Goal: Information Seeking & Learning: Learn about a topic

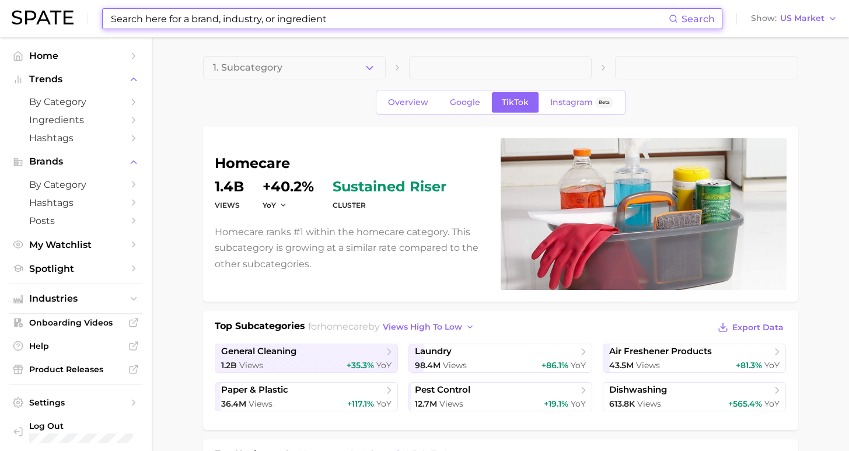
click at [211, 14] on input at bounding box center [389, 19] width 559 height 20
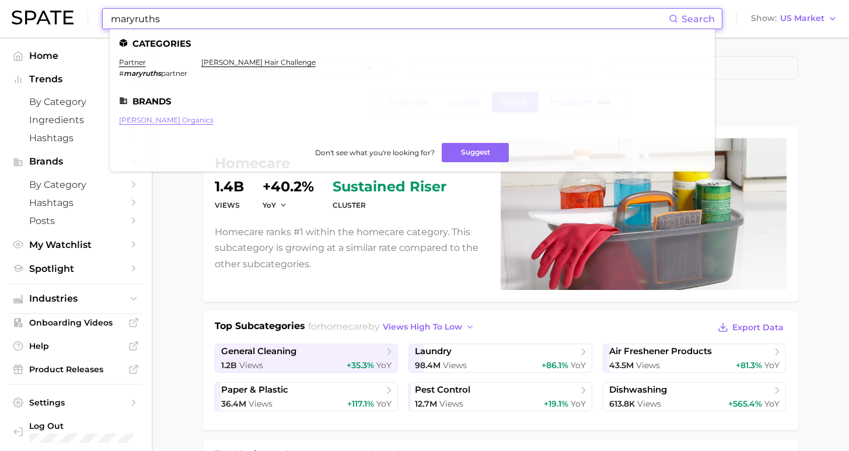
type input "maryruths"
click at [159, 117] on link "[PERSON_NAME] organics" at bounding box center [166, 120] width 95 height 9
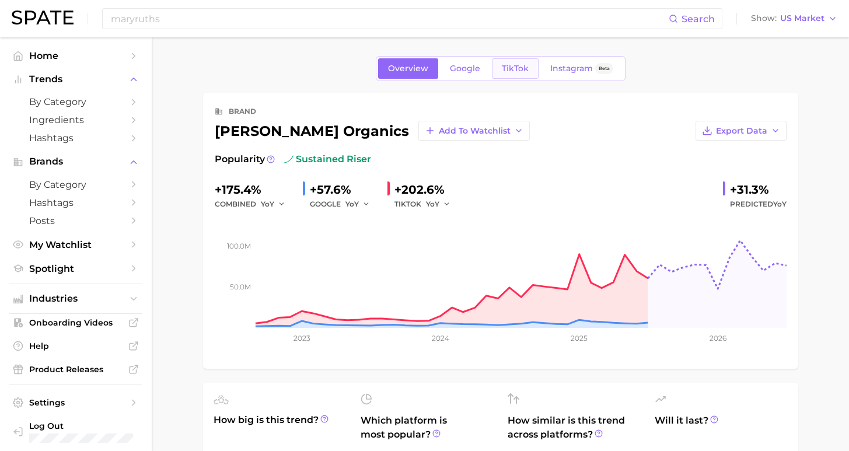
click at [514, 74] on link "TikTok" at bounding box center [515, 68] width 47 height 20
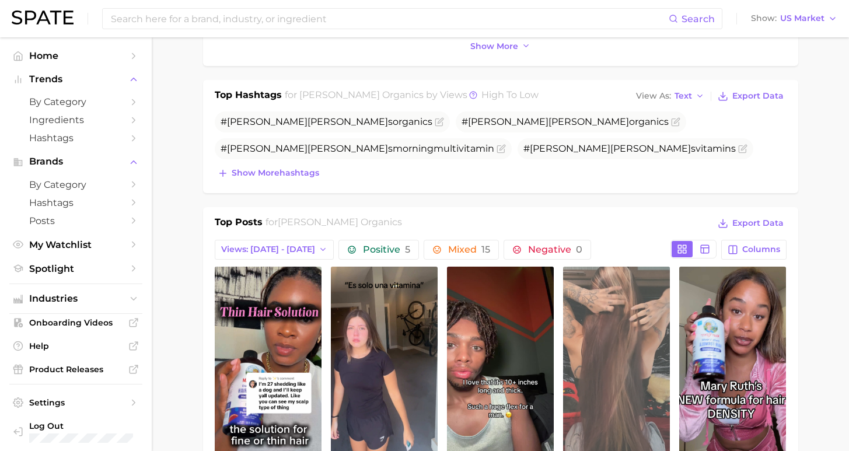
scroll to position [450, 0]
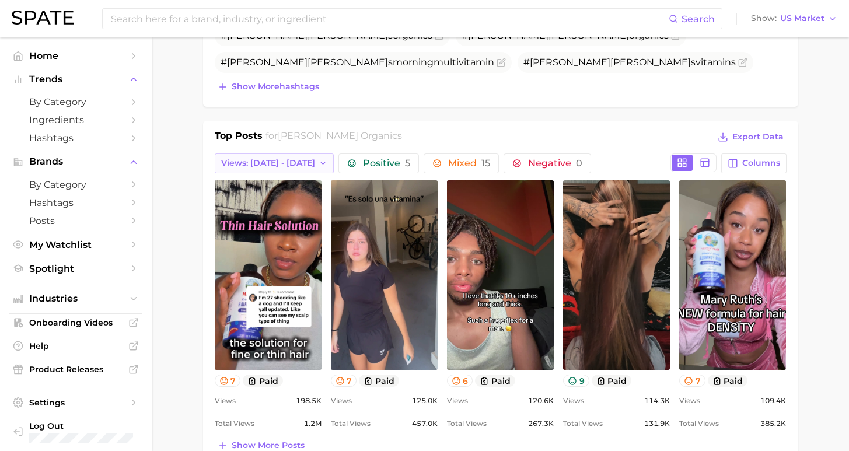
click at [307, 167] on button "Views: [DATE] - [DATE]" at bounding box center [275, 163] width 120 height 20
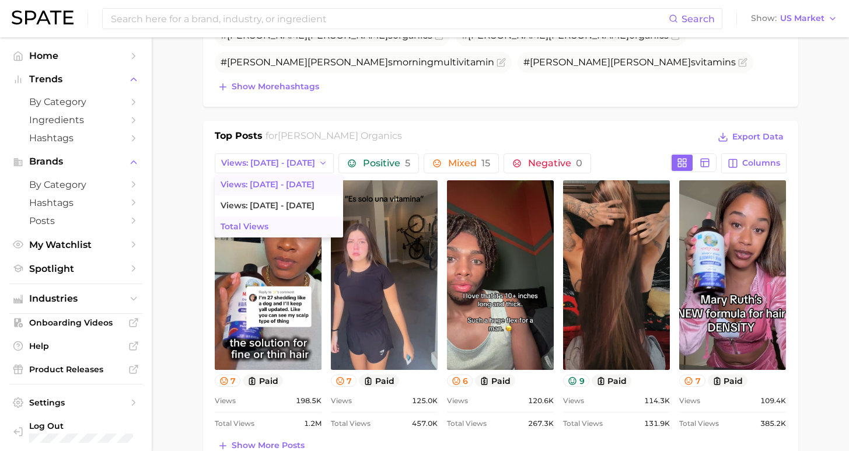
click at [310, 228] on button "Total Views" at bounding box center [279, 226] width 128 height 21
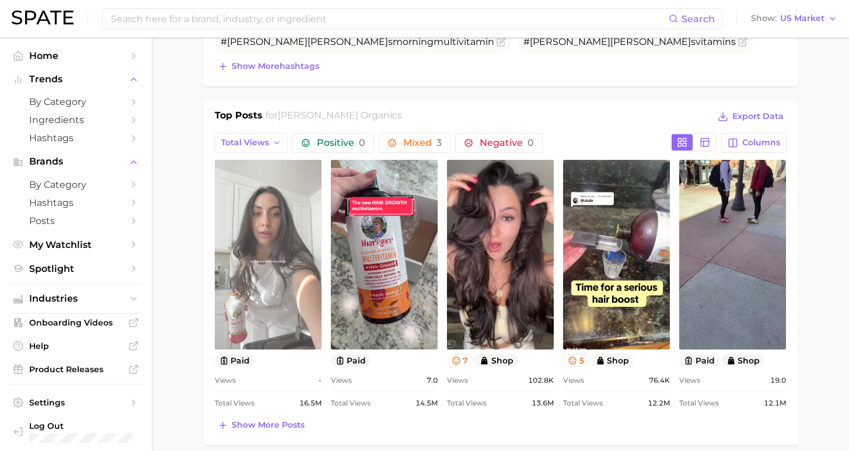
scroll to position [617, 0]
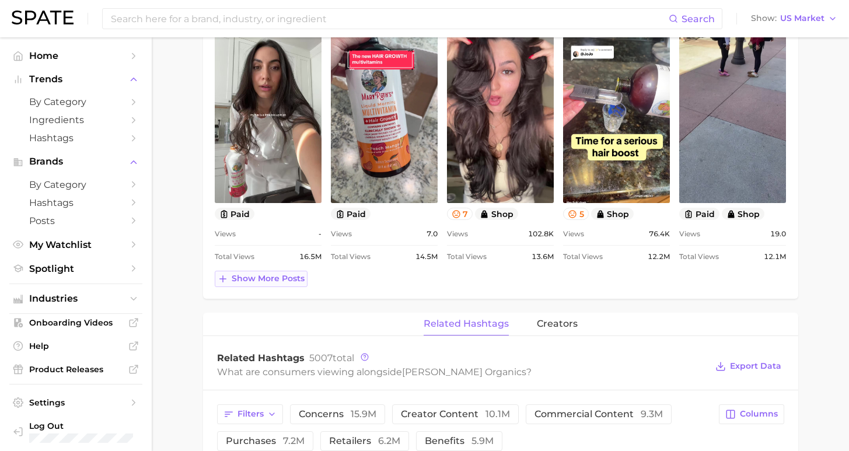
click at [270, 283] on span "Show more posts" at bounding box center [268, 279] width 73 height 10
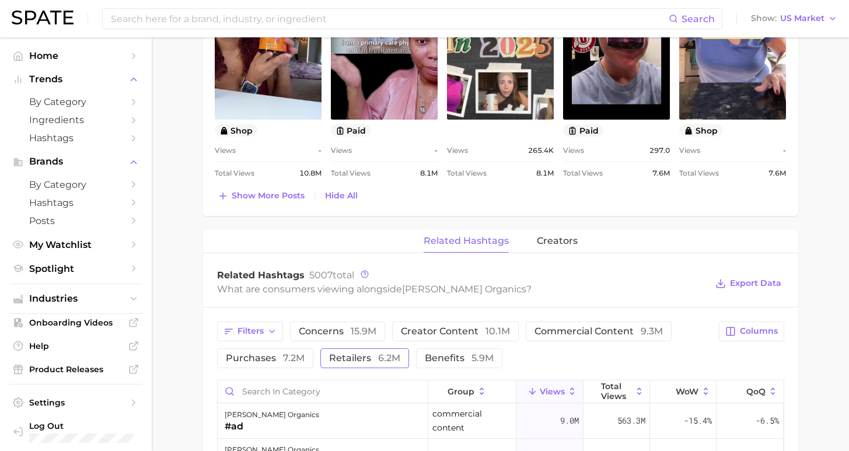
scroll to position [190, 0]
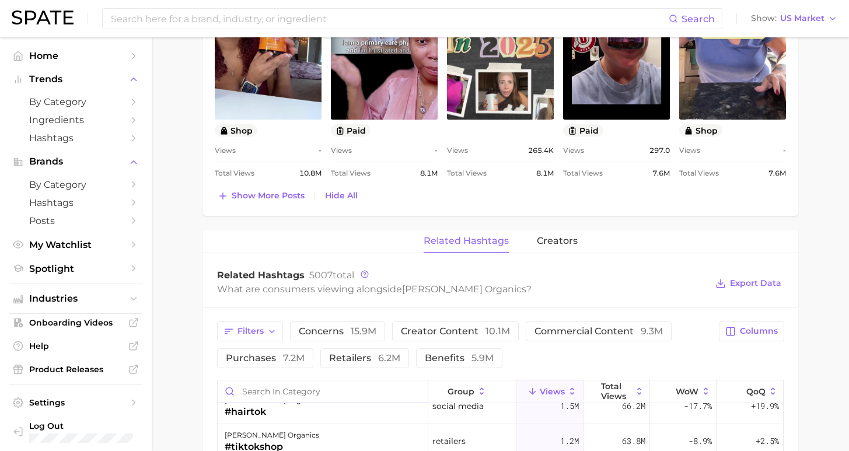
click at [327, 390] on input "Search in category" at bounding box center [323, 391] width 210 height 22
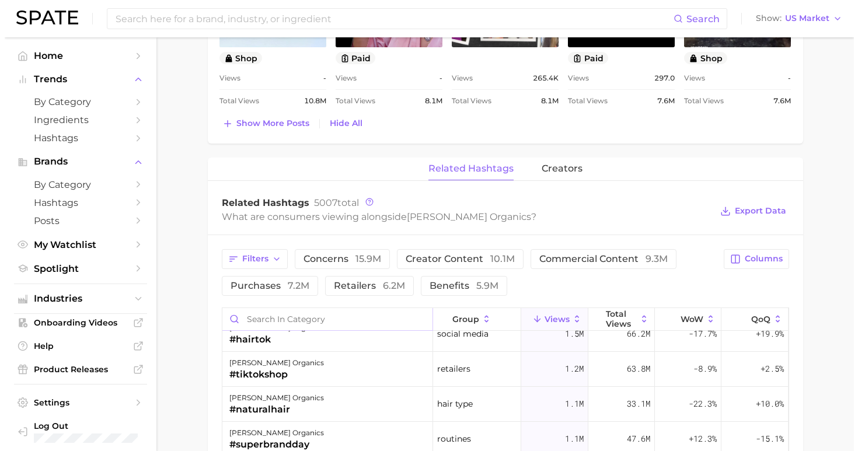
scroll to position [1042, 0]
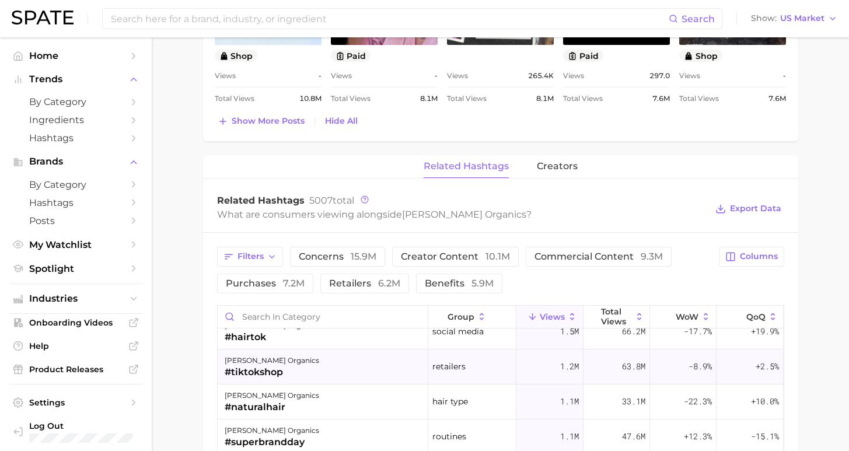
click at [366, 368] on div "[PERSON_NAME] organics #tiktokshop" at bounding box center [323, 367] width 211 height 35
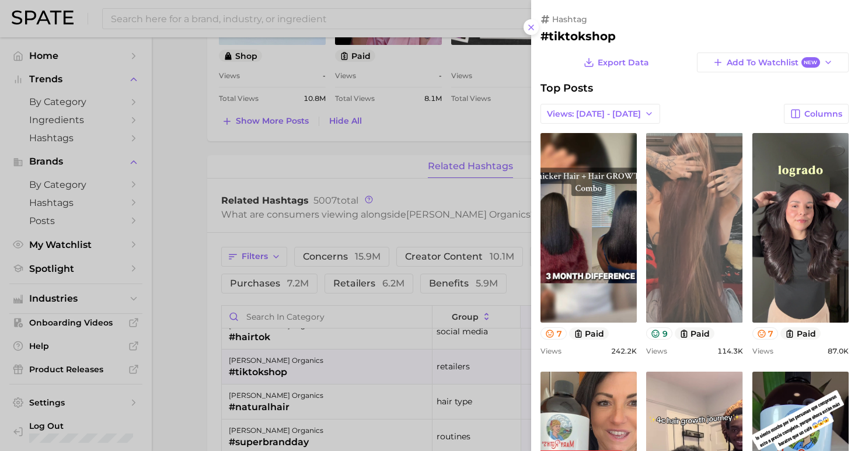
scroll to position [0, 0]
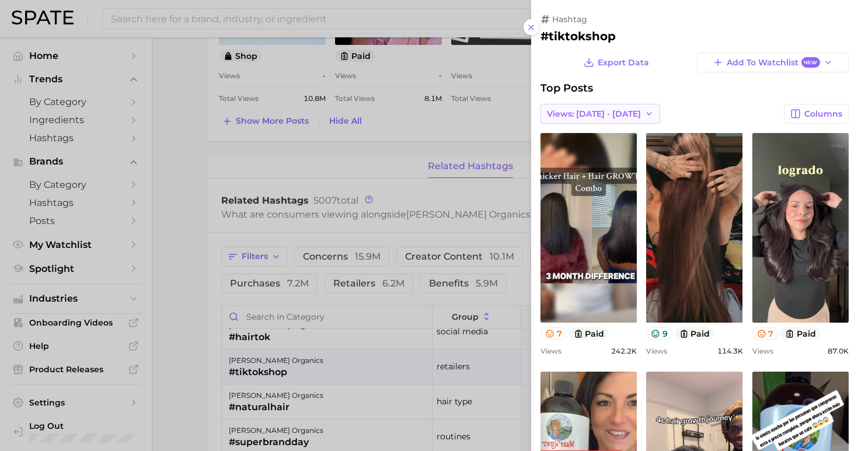
click at [604, 104] on button "Views: [DATE] - [DATE]" at bounding box center [600, 114] width 120 height 20
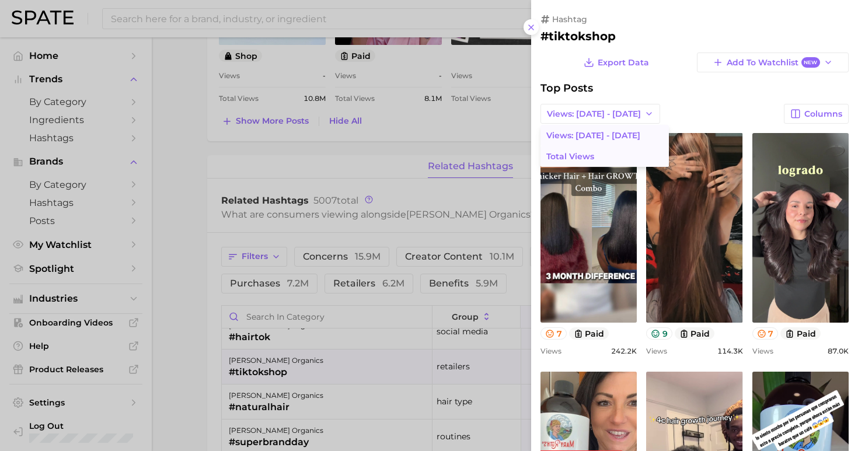
click at [606, 148] on button "Total Views" at bounding box center [604, 156] width 128 height 21
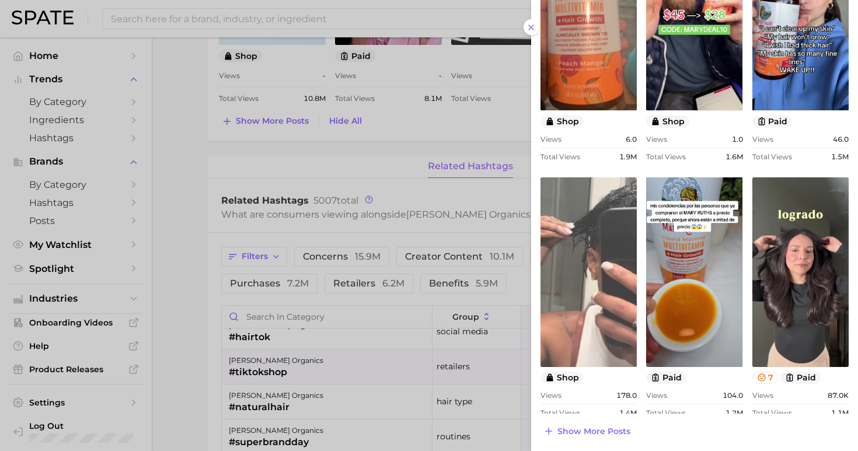
scroll to position [78, 0]
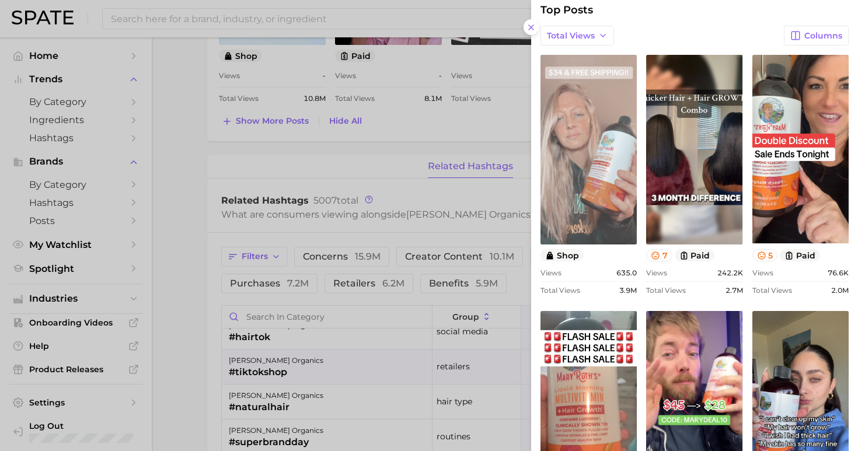
click at [591, 151] on link "view post on TikTok" at bounding box center [588, 150] width 96 height 190
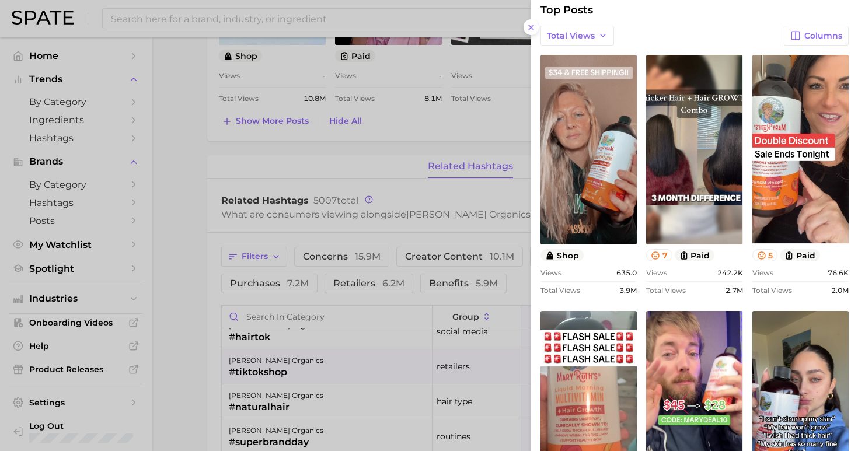
click at [391, 6] on div at bounding box center [429, 225] width 858 height 451
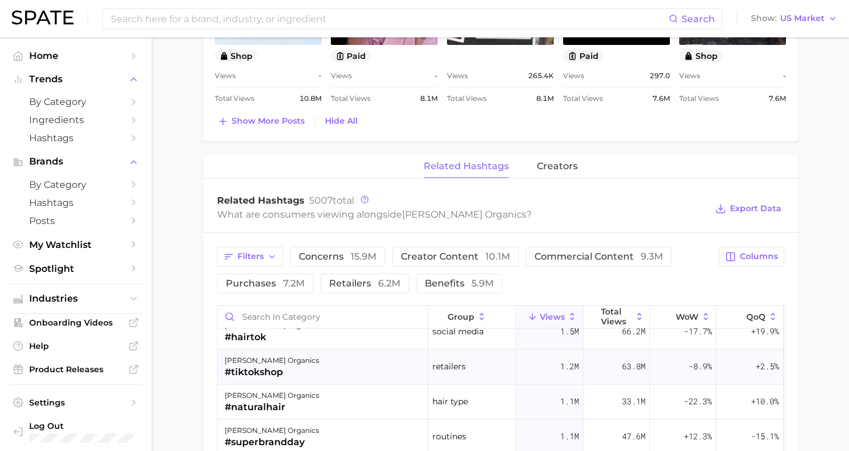
click at [281, 373] on div "#tiktokshop" at bounding box center [272, 372] width 95 height 14
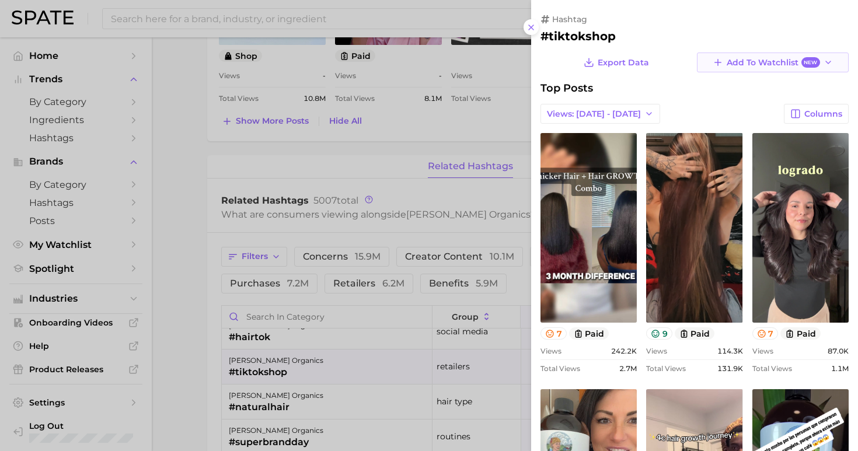
scroll to position [0, 0]
click at [624, 110] on span "Views: [DATE] - [DATE]" at bounding box center [594, 114] width 94 height 10
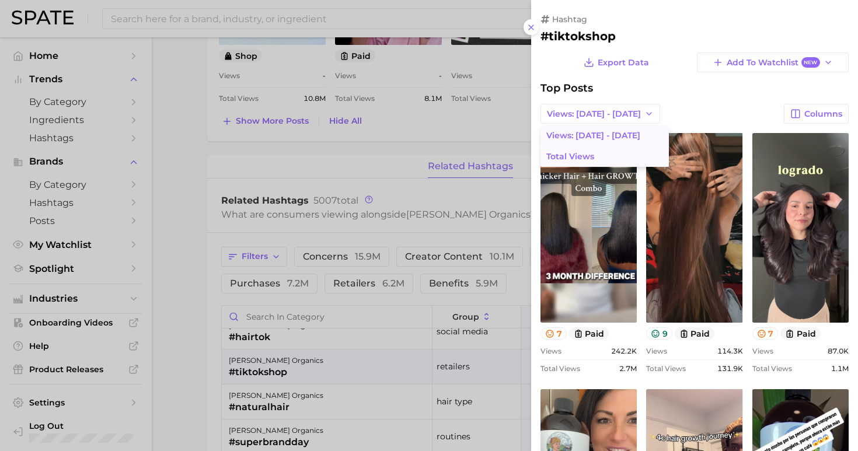
click at [618, 157] on button "Total Views" at bounding box center [604, 156] width 128 height 21
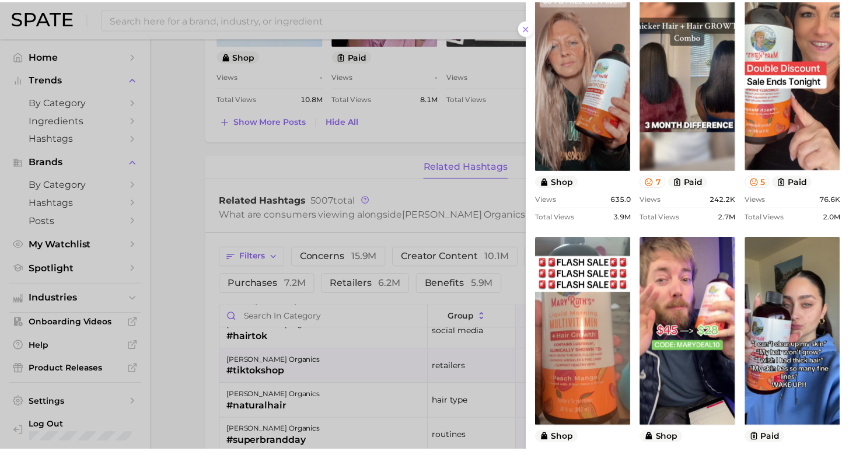
scroll to position [236, 0]
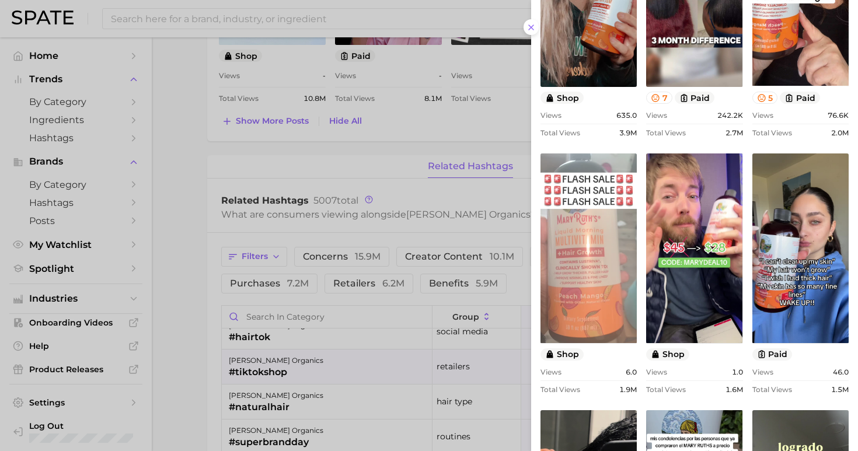
click at [587, 289] on link "view post on TikTok" at bounding box center [588, 248] width 96 height 190
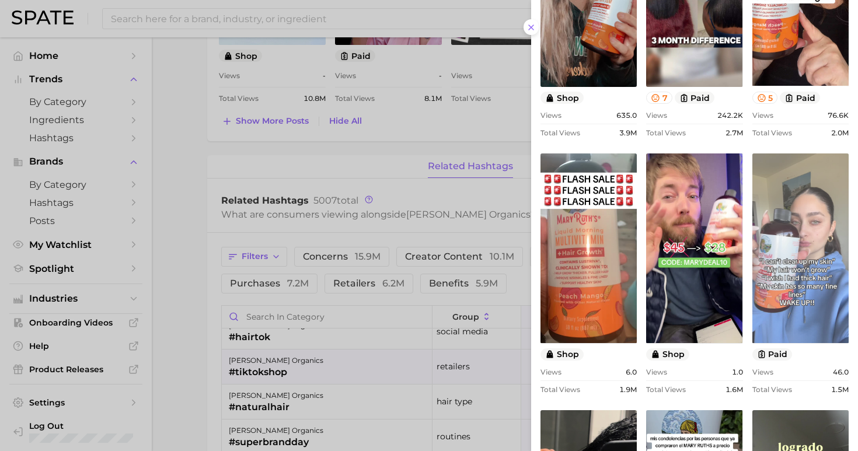
click at [777, 307] on link "view post on TikTok" at bounding box center [800, 248] width 96 height 190
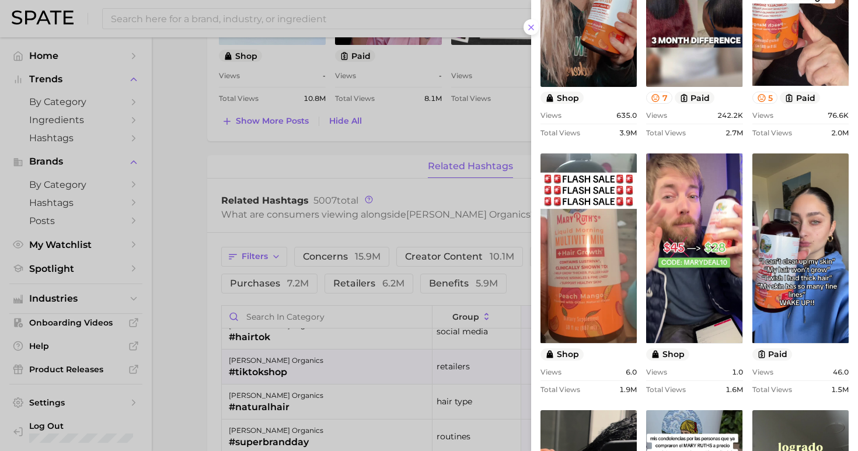
click at [371, 145] on div at bounding box center [429, 225] width 858 height 451
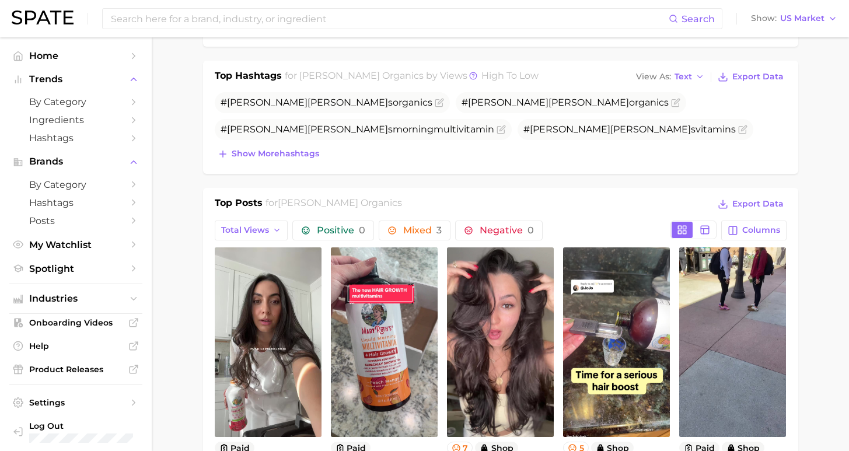
scroll to position [132, 0]
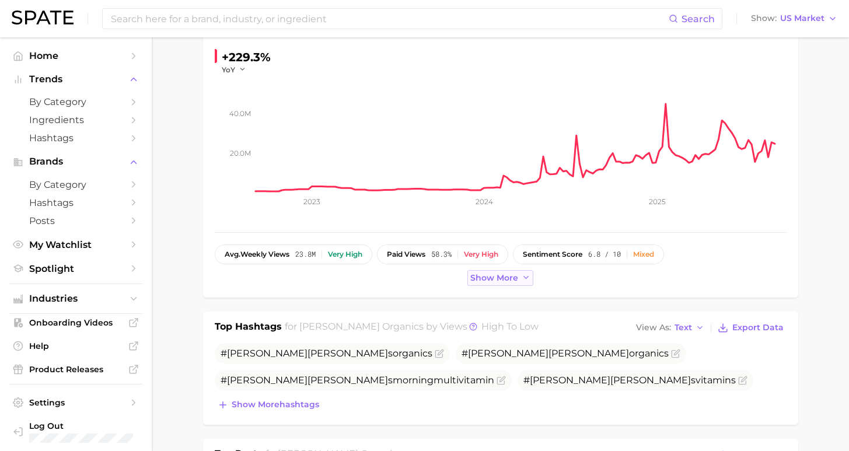
click at [499, 280] on span "Show more" at bounding box center [494, 278] width 48 height 10
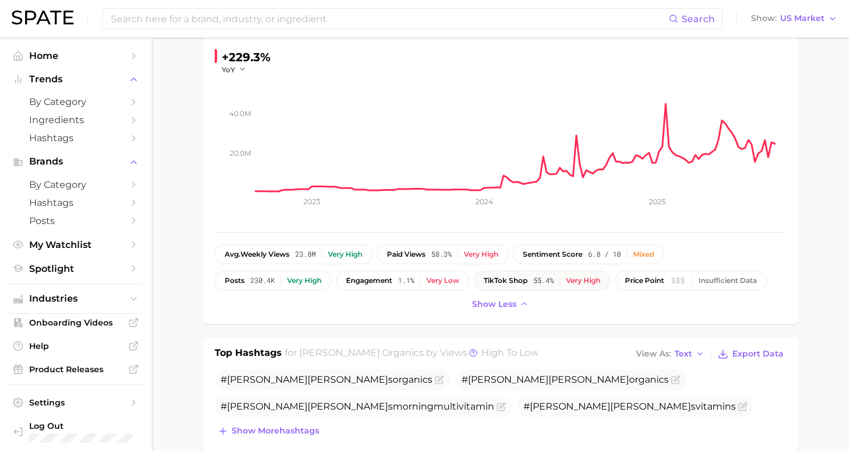
click at [566, 282] on div "Very high" at bounding box center [583, 281] width 34 height 8
click at [566, 279] on div "Very high" at bounding box center [583, 281] width 34 height 8
click at [533, 282] on span "55.4%" at bounding box center [543, 281] width 20 height 8
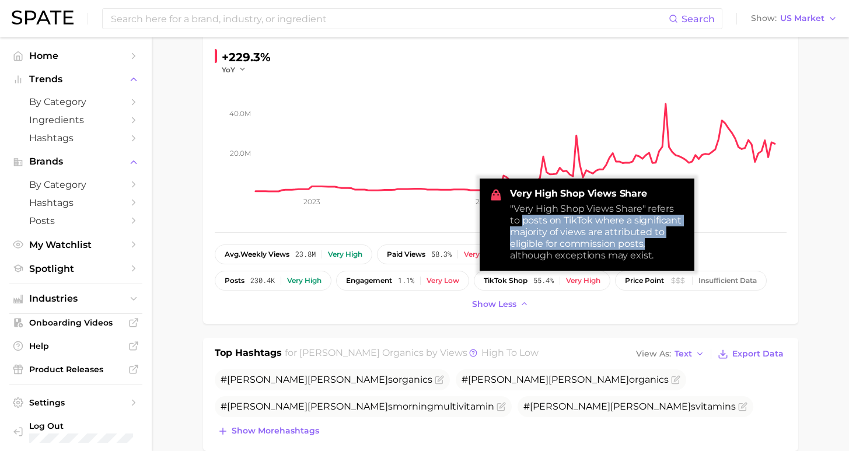
drag, startPoint x: 511, startPoint y: 221, endPoint x: 598, endPoint y: 243, distance: 89.2
click at [598, 243] on div ""Very High Shop Views Share" refers to posts on TikTok where a significant majo…" at bounding box center [597, 232] width 175 height 58
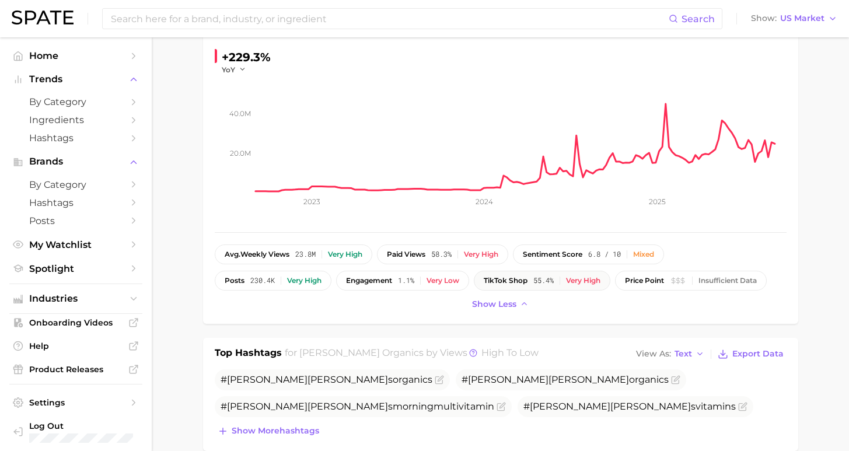
click at [533, 281] on span "55.4%" at bounding box center [543, 281] width 20 height 8
click at [566, 281] on div "Very high" at bounding box center [583, 281] width 34 height 8
click at [484, 278] on span "TikTok shop" at bounding box center [506, 281] width 44 height 8
click at [30, 341] on span "Help" at bounding box center [75, 346] width 93 height 11
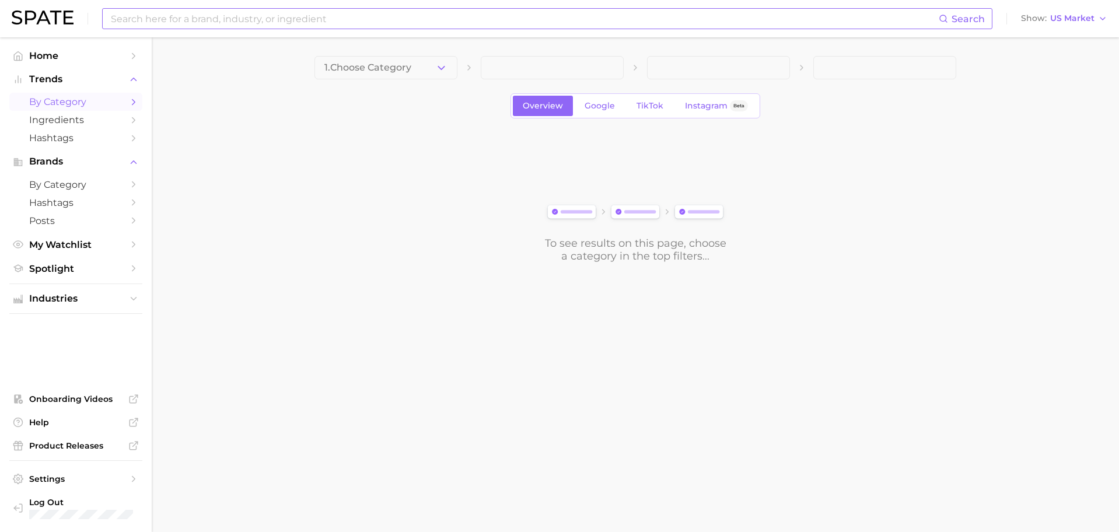
click at [368, 11] on input at bounding box center [524, 19] width 829 height 20
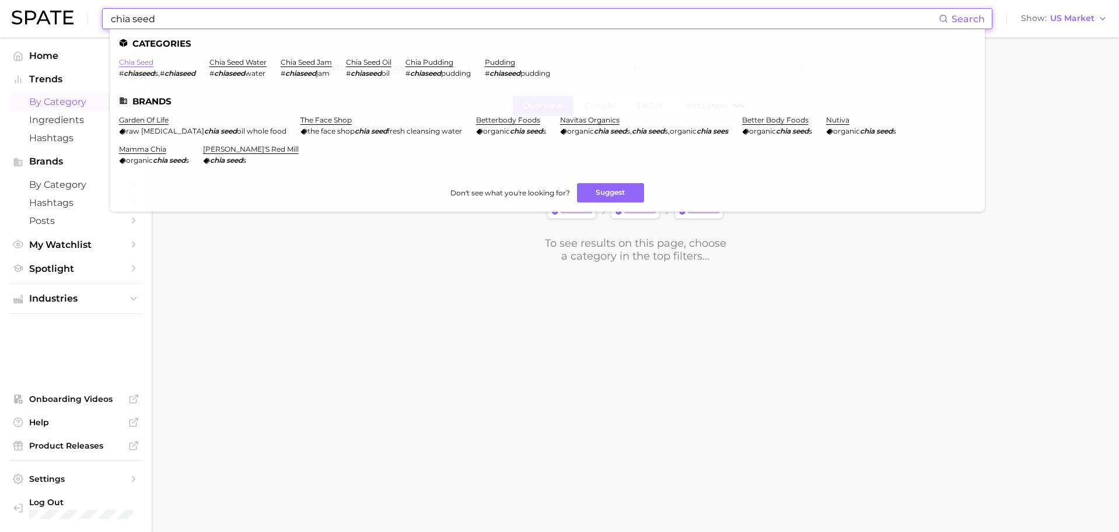
type input "chia seed"
click at [135, 65] on link "chia seed" at bounding box center [136, 62] width 34 height 9
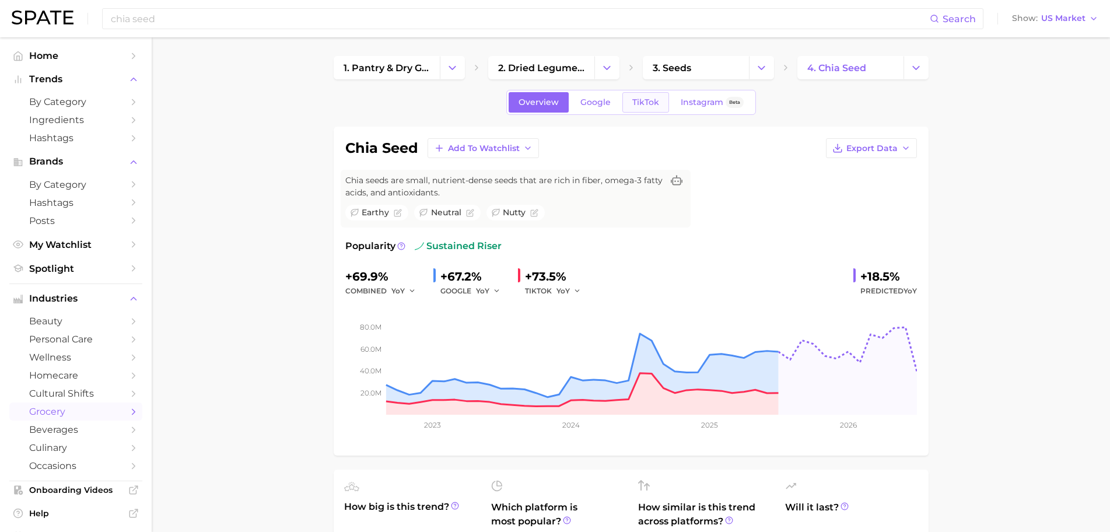
click at [648, 103] on span "TikTok" at bounding box center [646, 102] width 27 height 10
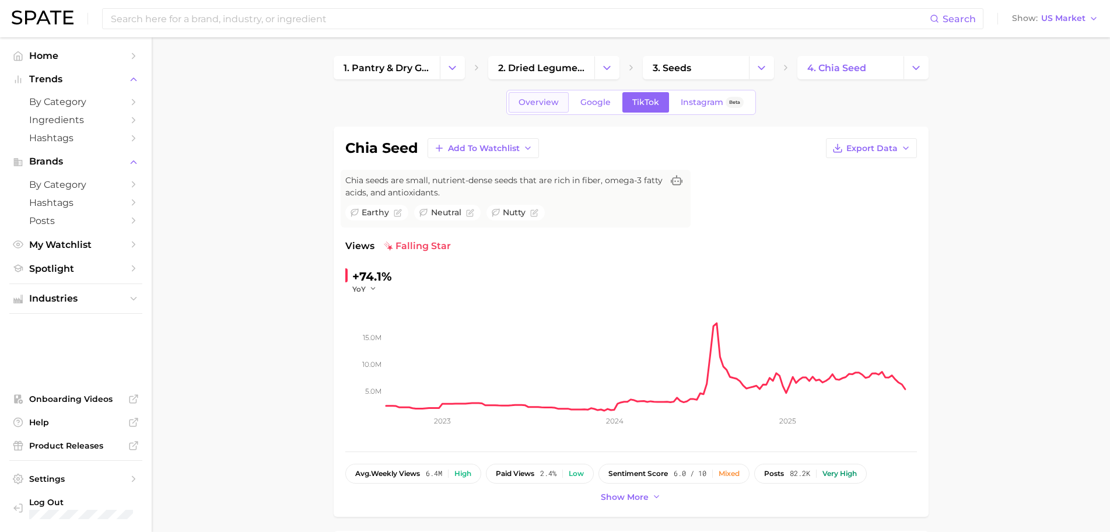
click at [530, 105] on span "Overview" at bounding box center [539, 102] width 40 height 10
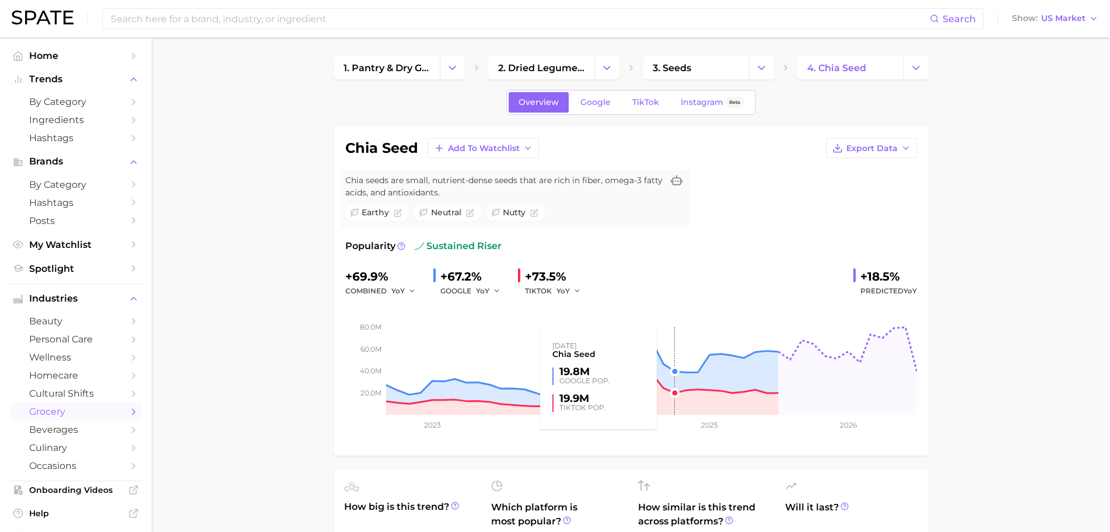
scroll to position [402, 0]
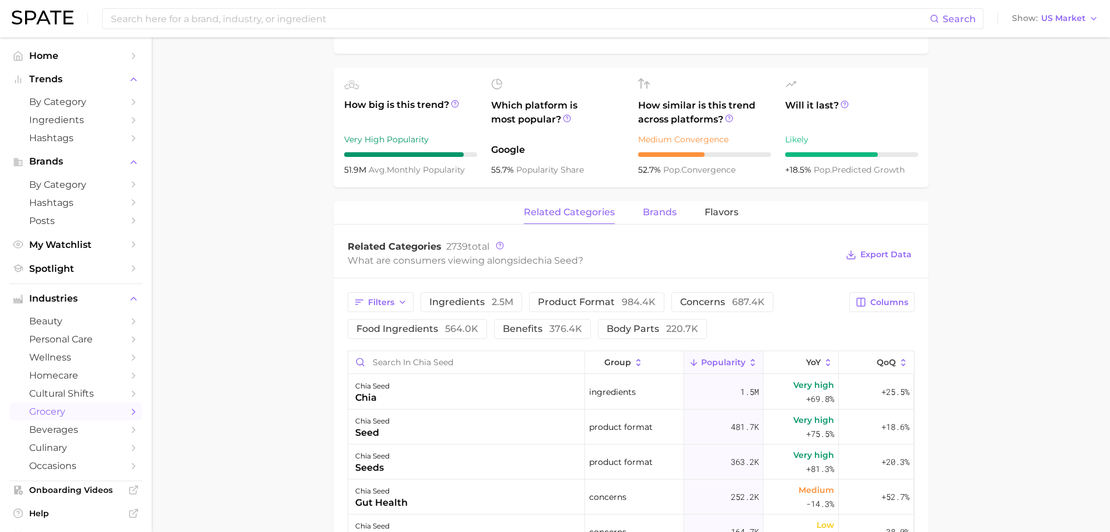
click at [654, 216] on span "brands" at bounding box center [660, 212] width 34 height 11
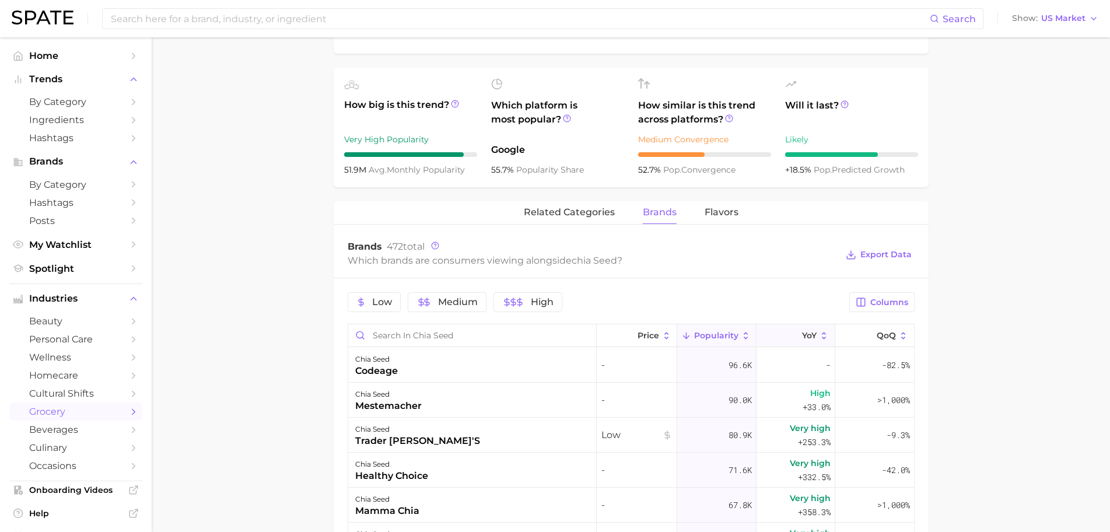
click at [802, 340] on span "YoY" at bounding box center [809, 335] width 15 height 9
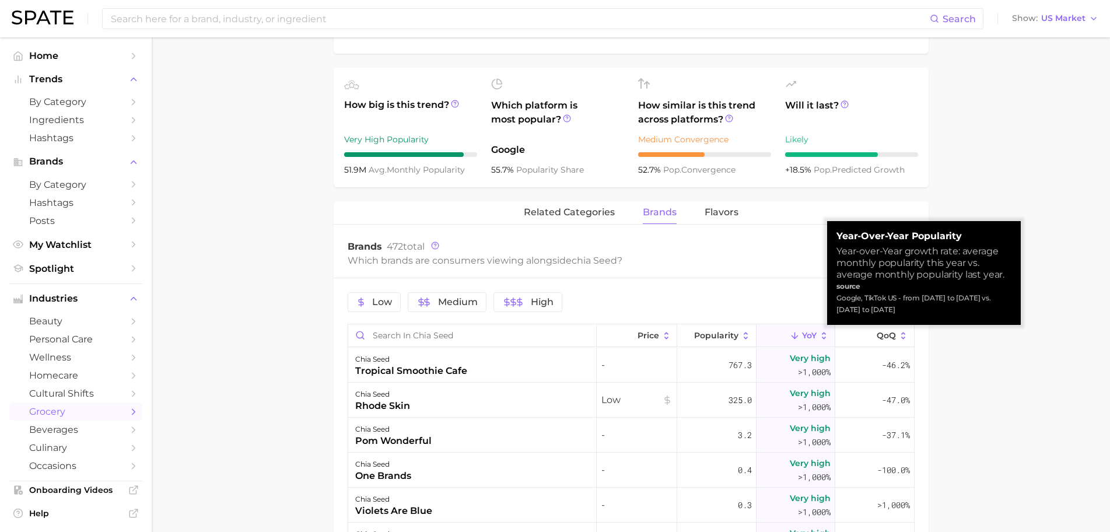
click at [757, 310] on div "Low Medium High" at bounding box center [595, 302] width 495 height 20
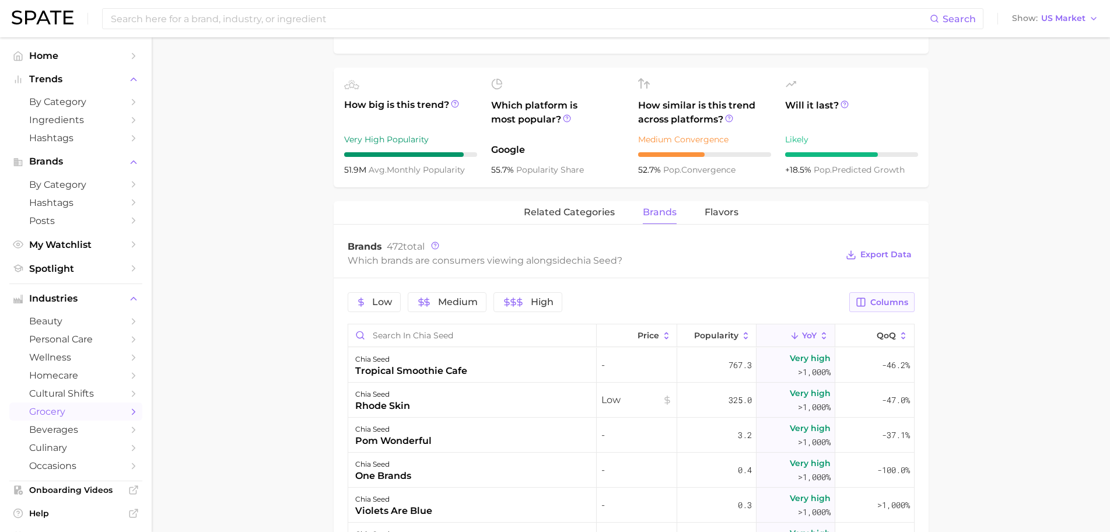
click at [882, 303] on span "Columns" at bounding box center [890, 303] width 38 height 10
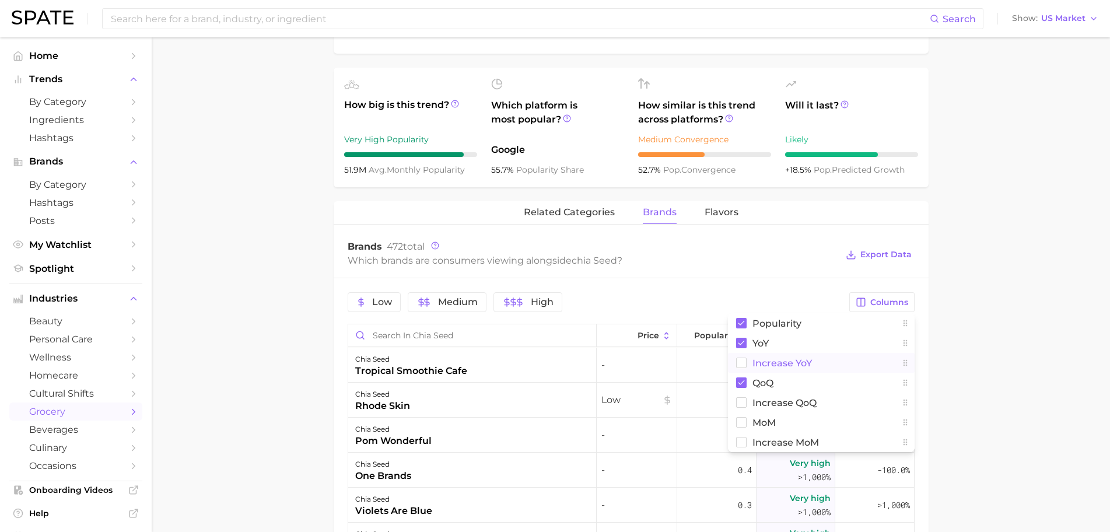
click at [781, 362] on span "Increase YoY" at bounding box center [783, 363] width 60 height 10
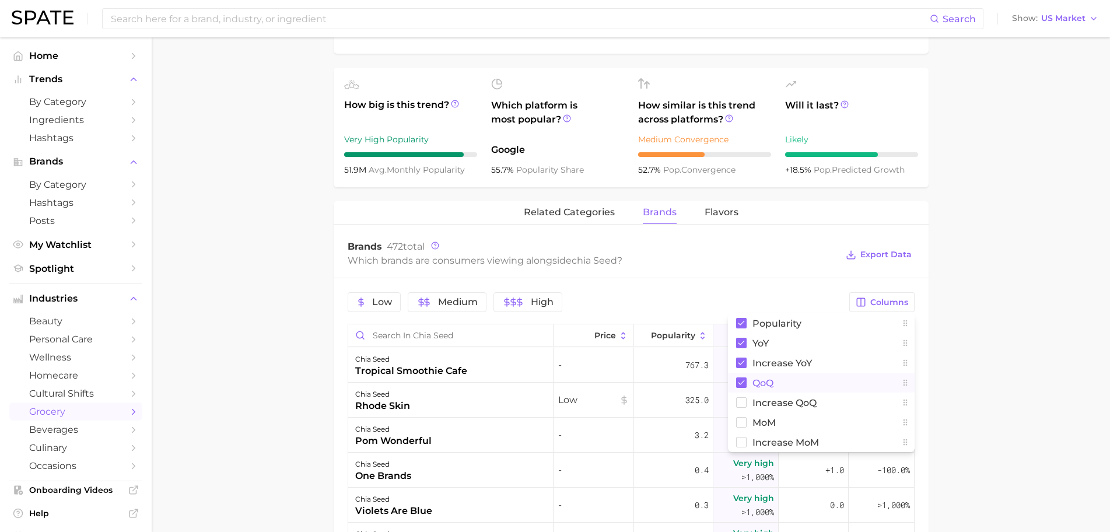
click at [758, 382] on span "QoQ" at bounding box center [763, 383] width 21 height 10
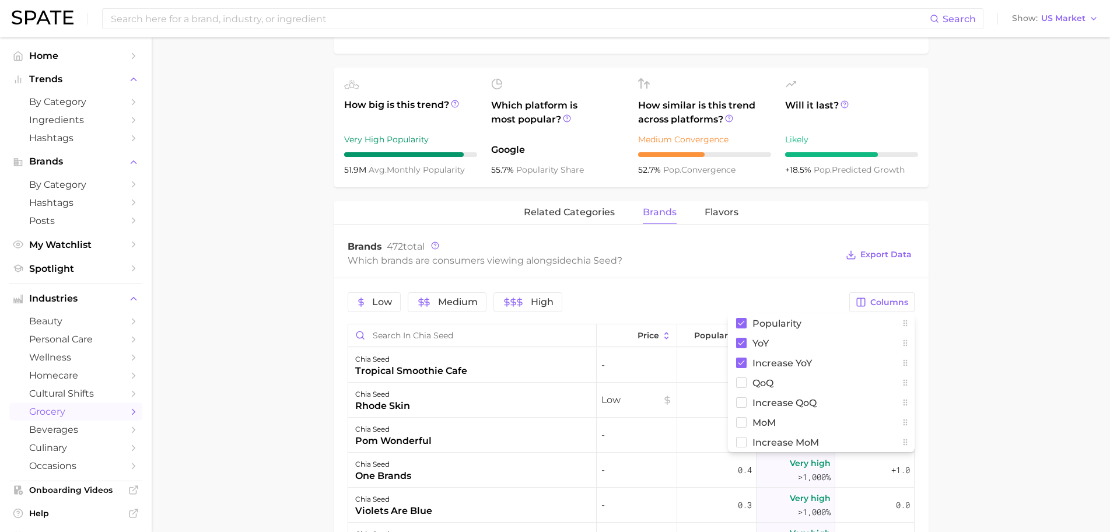
click at [1012, 362] on main "1. pantry & dry goods 2. dried legumes, beans, seeds & nuts 3. seeds 4. chia se…" at bounding box center [631, 281] width 959 height 1293
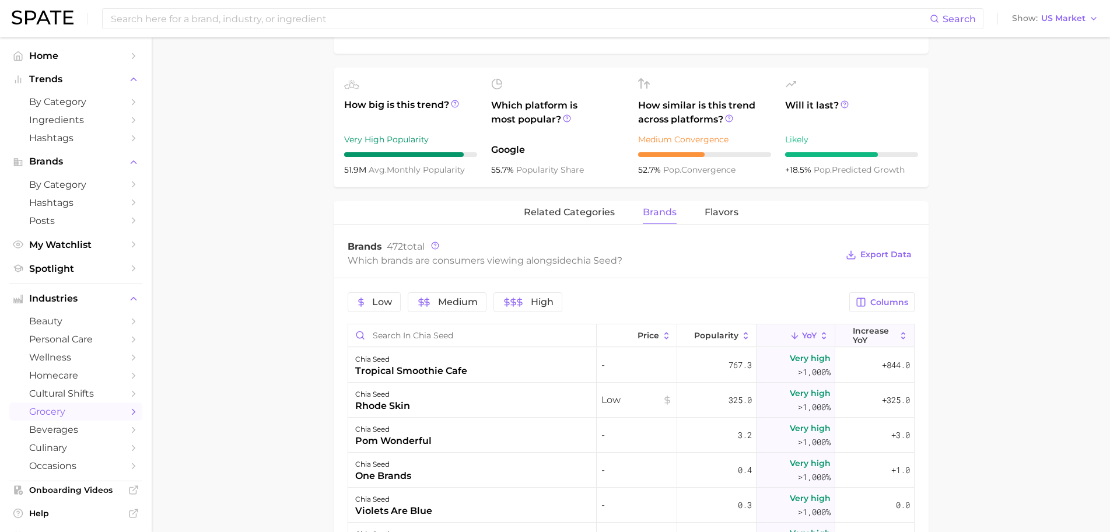
click at [853, 334] on span "Increase YoY" at bounding box center [874, 335] width 43 height 19
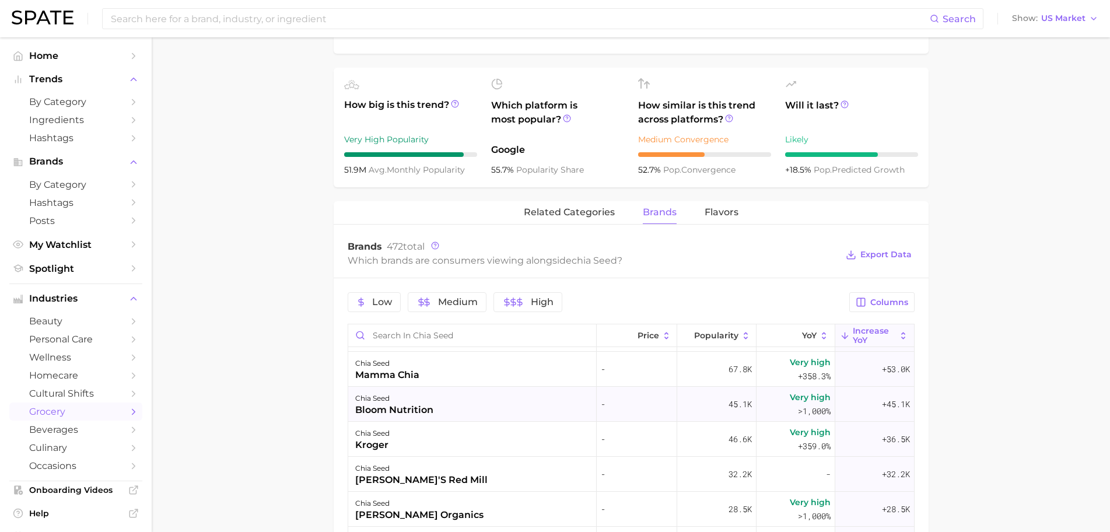
scroll to position [5, 0]
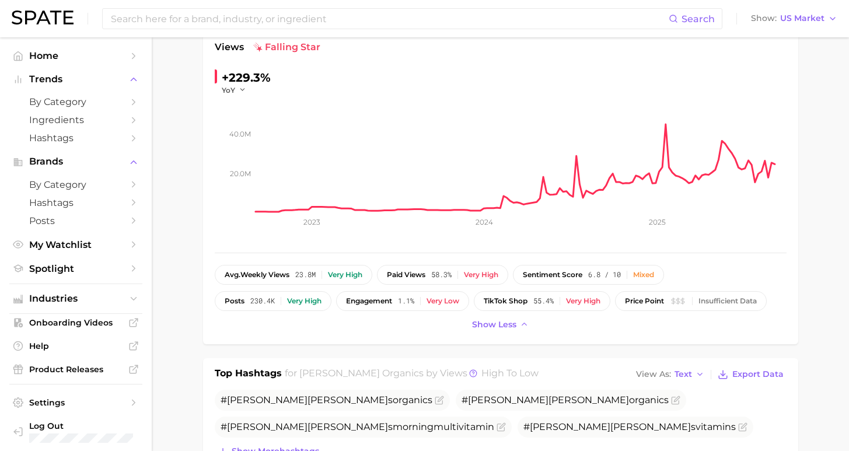
scroll to position [61, 0]
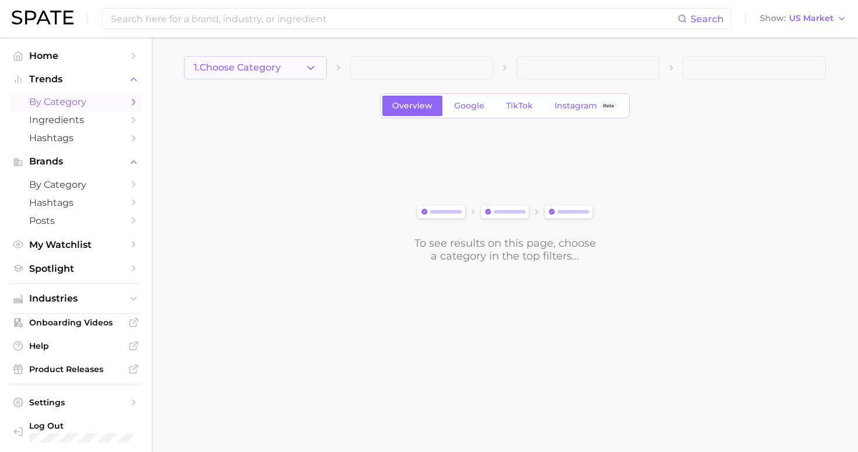
click at [284, 76] on button "1. Choose Category" at bounding box center [255, 67] width 143 height 23
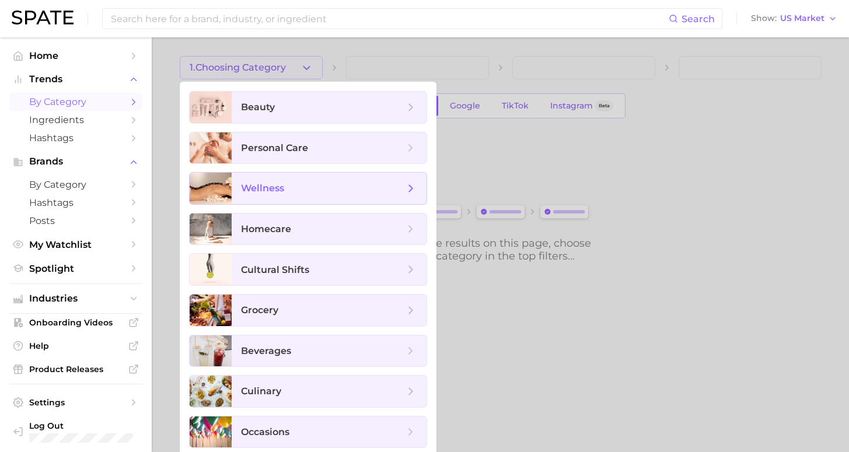
click at [296, 184] on span "wellness" at bounding box center [322, 188] width 163 height 13
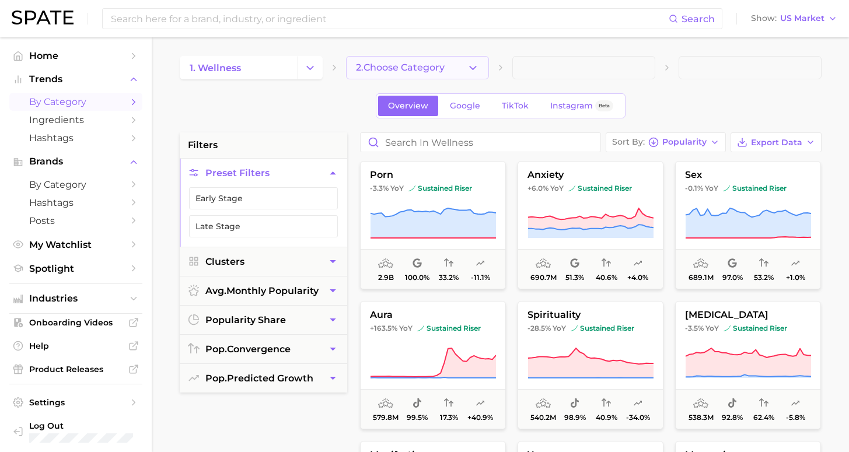
click at [472, 66] on icon "button" at bounding box center [473, 68] width 12 height 12
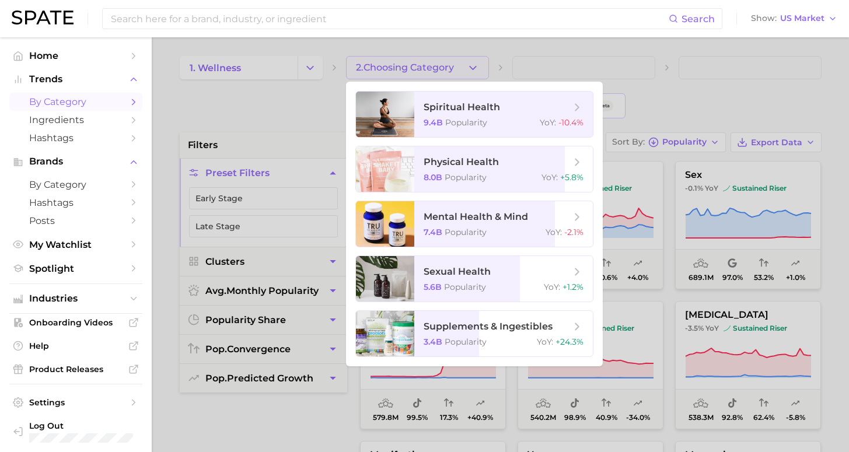
click at [319, 105] on div at bounding box center [424, 226] width 849 height 452
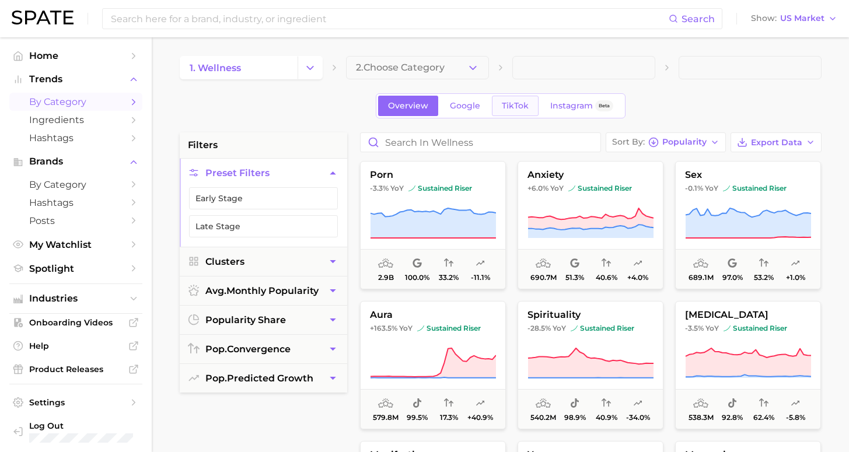
click at [515, 101] on span "TikTok" at bounding box center [515, 106] width 27 height 10
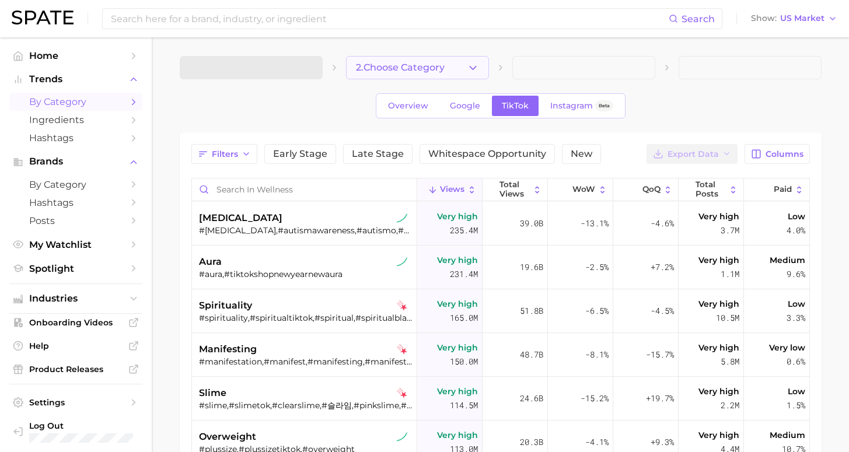
click at [477, 68] on icon "button" at bounding box center [473, 68] width 12 height 12
